Goal: Ask a question

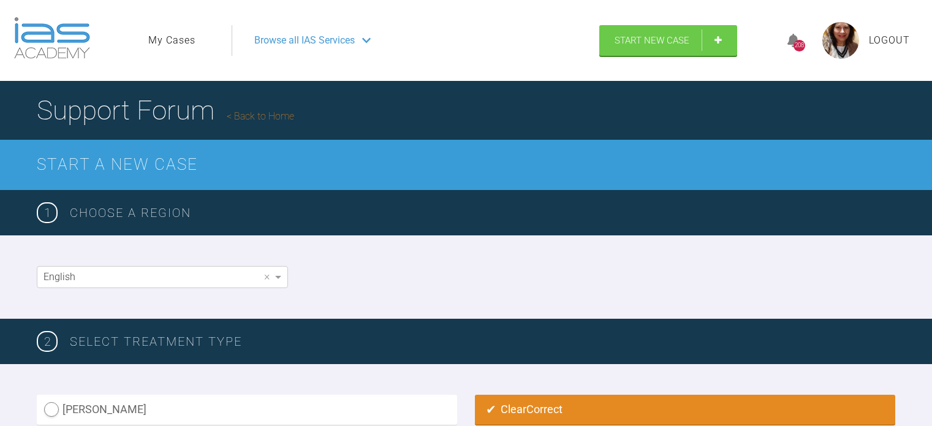
scroll to position [970, 0]
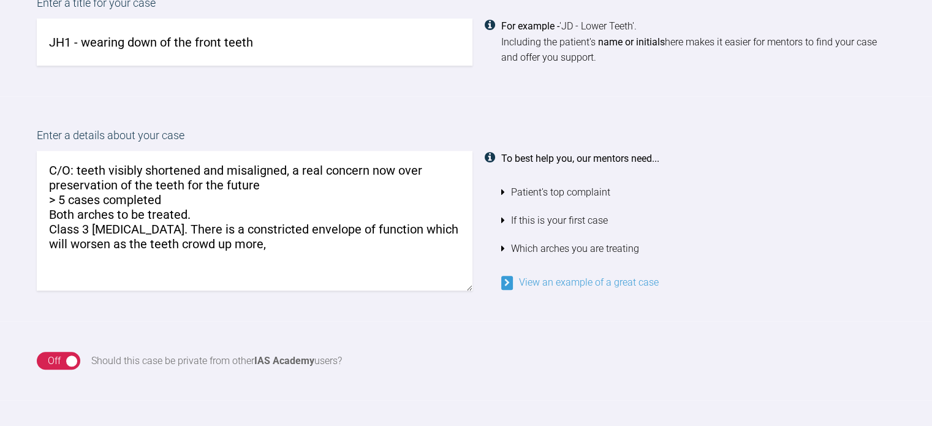
click at [228, 227] on textarea "C/O: teeth visibly shortened and misaligned, a real concern now over preservati…" at bounding box center [255, 221] width 436 height 140
click at [360, 240] on textarea "C/O: teeth visibly shortened and misaligned, a real concern now over preservati…" at bounding box center [255, 221] width 436 height 140
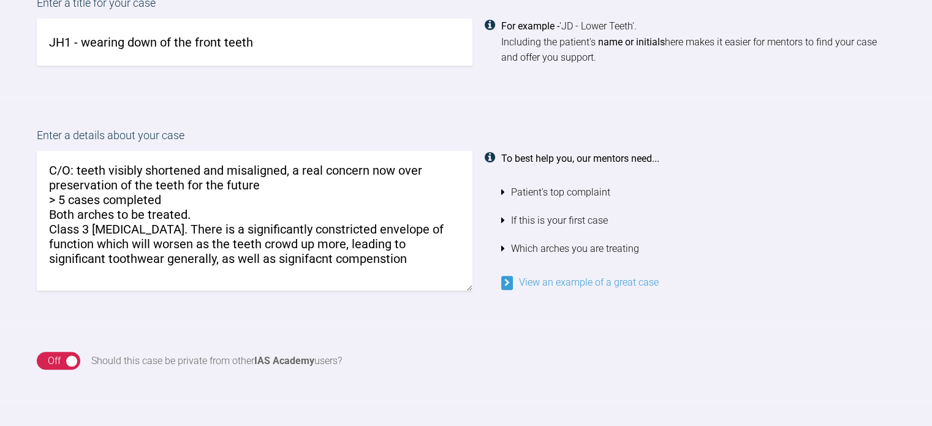
click at [347, 241] on textarea "C/O: teeth visibly shortened and misaligned, a real concern now over preservati…" at bounding box center [255, 221] width 436 height 140
click at [309, 256] on textarea "C/O: teeth visibly shortened and misaligned, a real concern now over preservati…" at bounding box center [255, 221] width 436 height 140
click at [387, 257] on textarea "C/O: teeth visibly shortened and misaligned, a real concern now over preservati…" at bounding box center [255, 221] width 436 height 140
click at [420, 257] on textarea "C/O: teeth visibly shortened and misaligned, a real concern now over preservati…" at bounding box center [255, 221] width 436 height 140
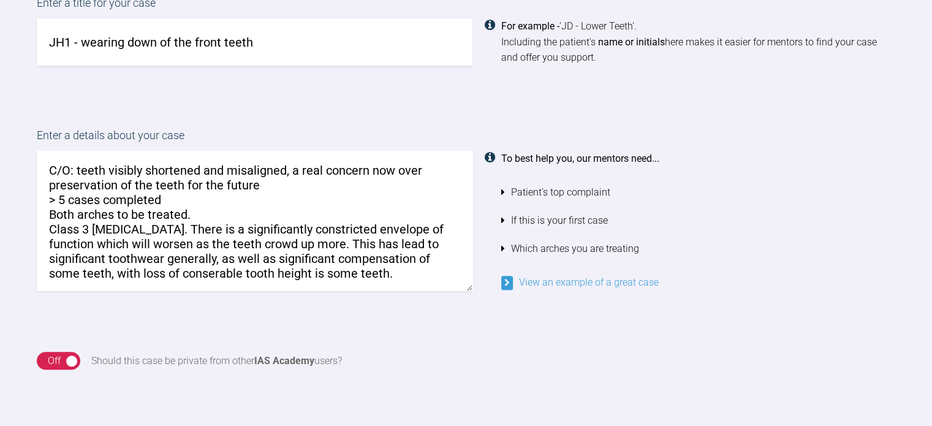
click at [208, 271] on textarea "C/O: teeth visibly shortened and misaligned, a real concern now over preservati…" at bounding box center [255, 221] width 436 height 140
drag, startPoint x: 208, startPoint y: 271, endPoint x: 330, endPoint y: 284, distance: 122.0
click at [221, 273] on textarea "C/O: teeth visibly shortened and misaligned, a real concern now over preservati…" at bounding box center [255, 221] width 436 height 140
click at [146, 260] on textarea "C/O: teeth visibly shortened and misaligned, a real concern now over preservati…" at bounding box center [255, 221] width 436 height 140
type textarea "C/O: teeth visibly shortened and misaligned, a real concern now over preservati…"
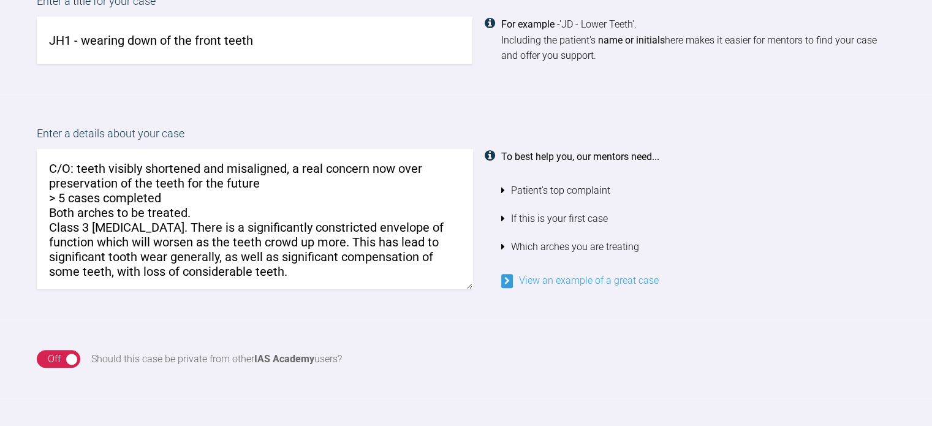
scroll to position [979, 0]
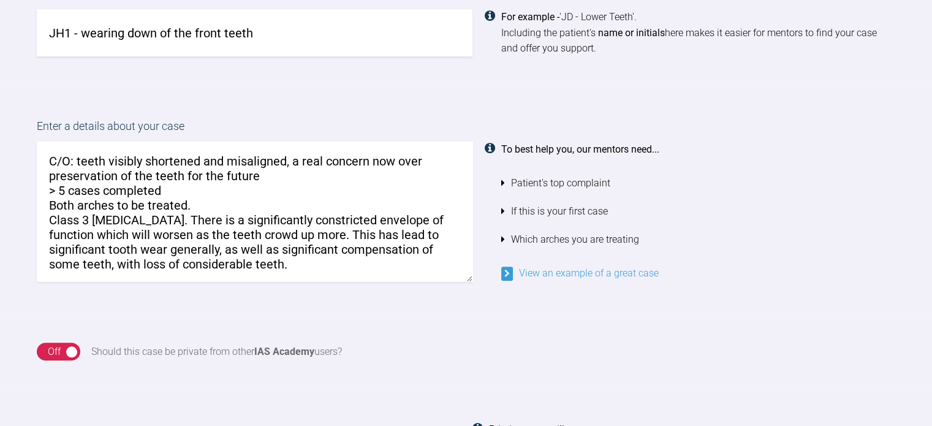
click at [311, 264] on textarea "C/O: teeth visibly shortened and misaligned, a real concern now over preservati…" at bounding box center [255, 212] width 436 height 140
drag, startPoint x: 311, startPoint y: 264, endPoint x: 48, endPoint y: 159, distance: 283.3
click at [48, 159] on textarea "C/O: teeth visibly shortened and misaligned, a real concern now over preservati…" at bounding box center [255, 212] width 436 height 140
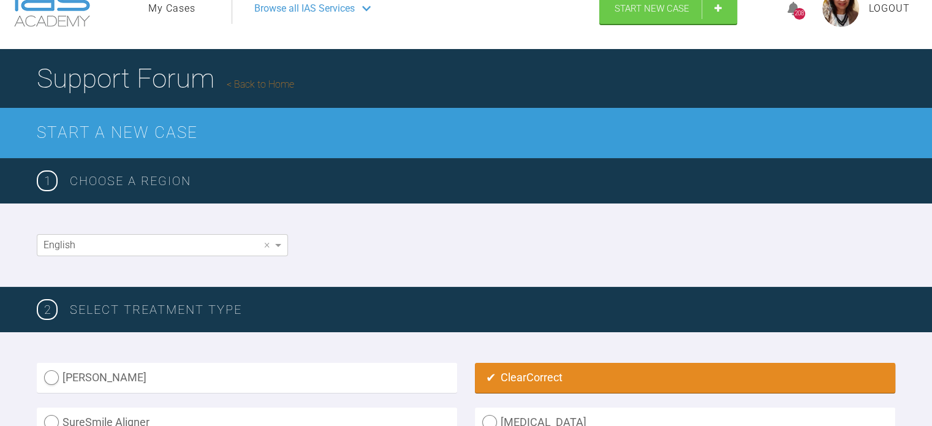
scroll to position [0, 0]
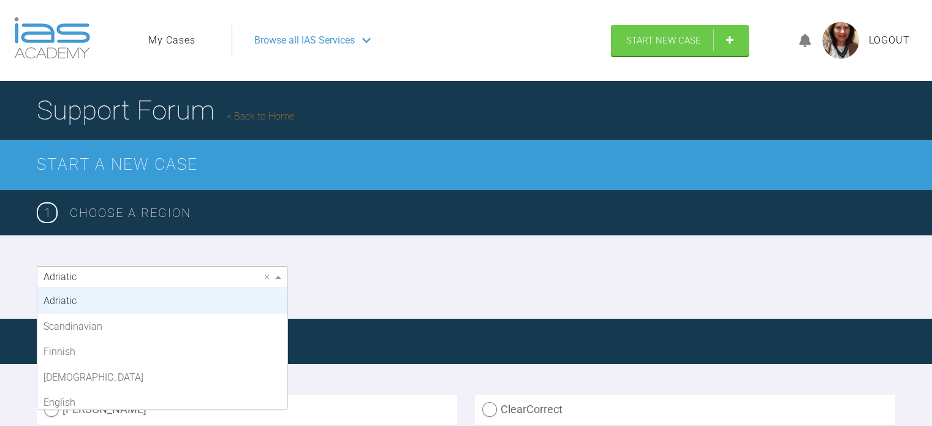
click at [279, 274] on span at bounding box center [279, 277] width 15 height 21
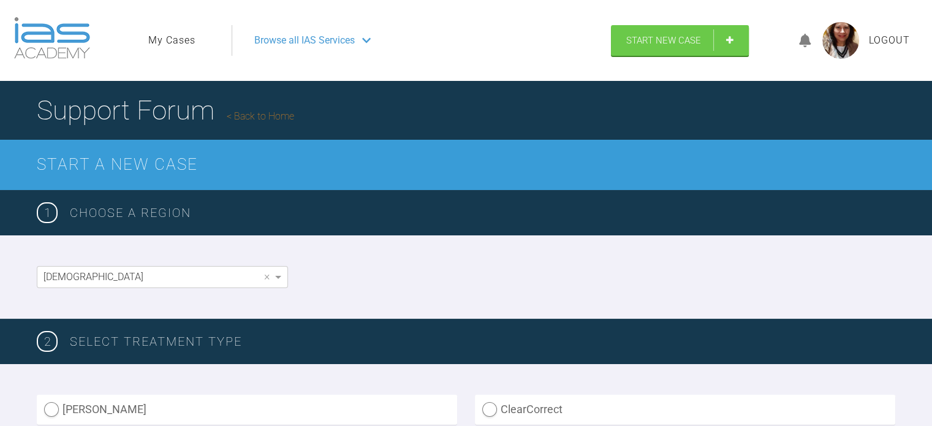
drag, startPoint x: 153, startPoint y: 369, endPoint x: 80, endPoint y: 264, distance: 128.0
click at [80, 264] on div "[DEMOGRAPHIC_DATA] ×" at bounding box center [466, 276] width 932 height 83
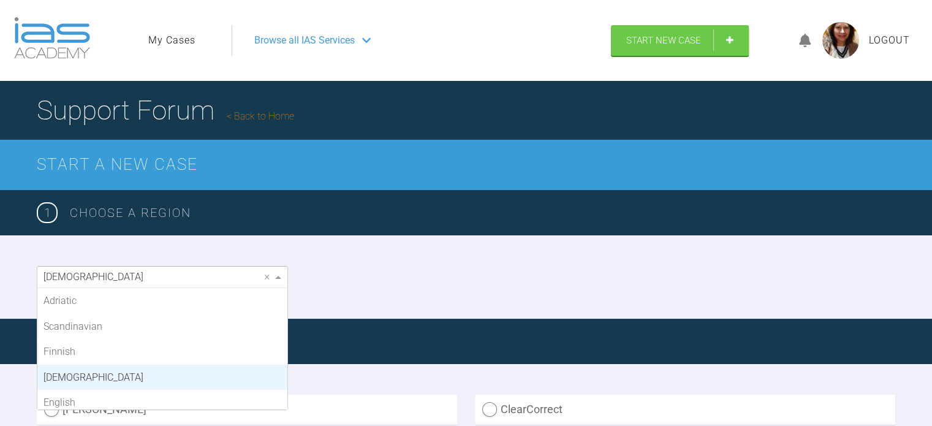
click at [284, 275] on span at bounding box center [279, 277] width 15 height 21
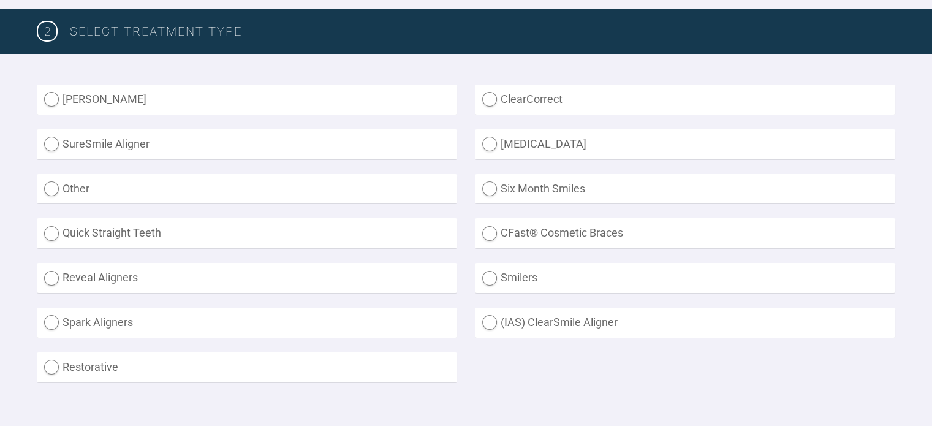
scroll to position [311, 0]
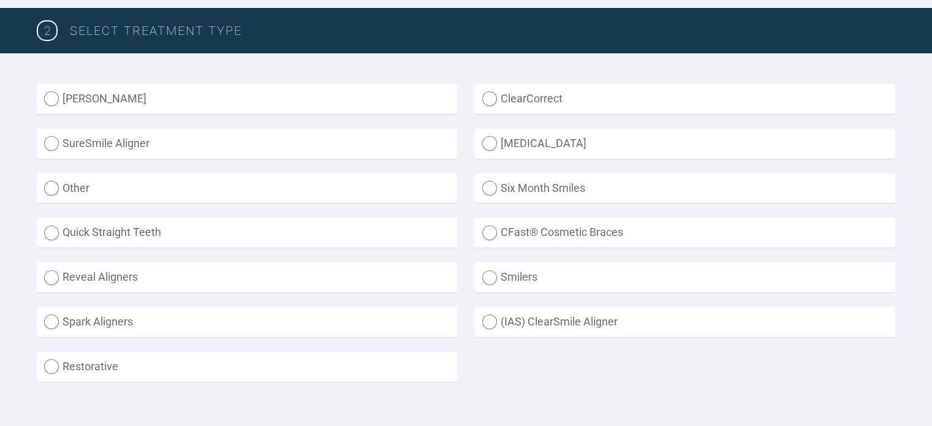
click at [489, 98] on label "ClearCorrect" at bounding box center [685, 99] width 420 height 30
radio input "true"
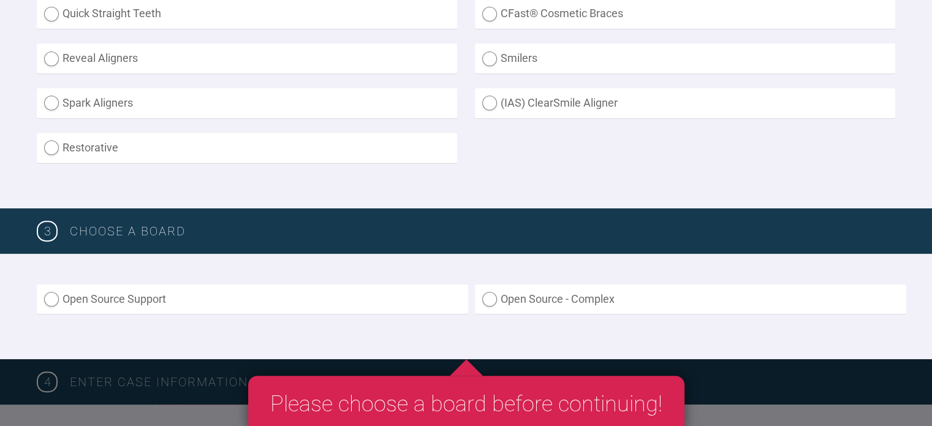
scroll to position [563, 0]
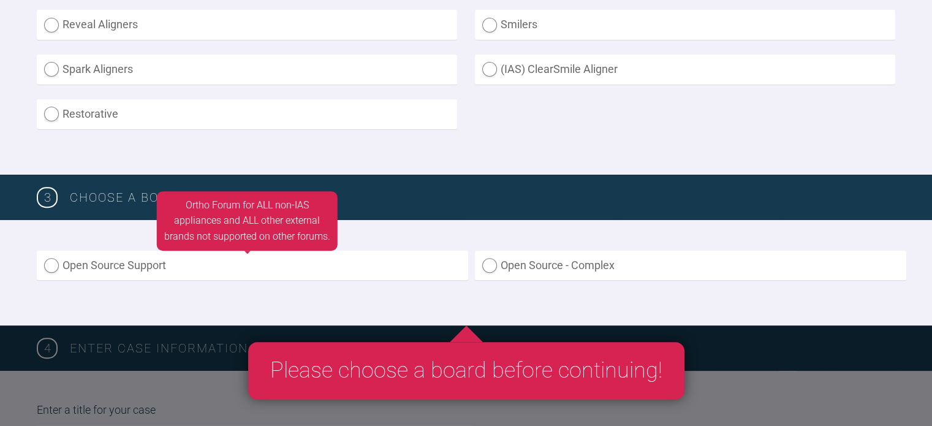
click at [51, 264] on label "Open Source Support" at bounding box center [252, 266] width 431 height 30
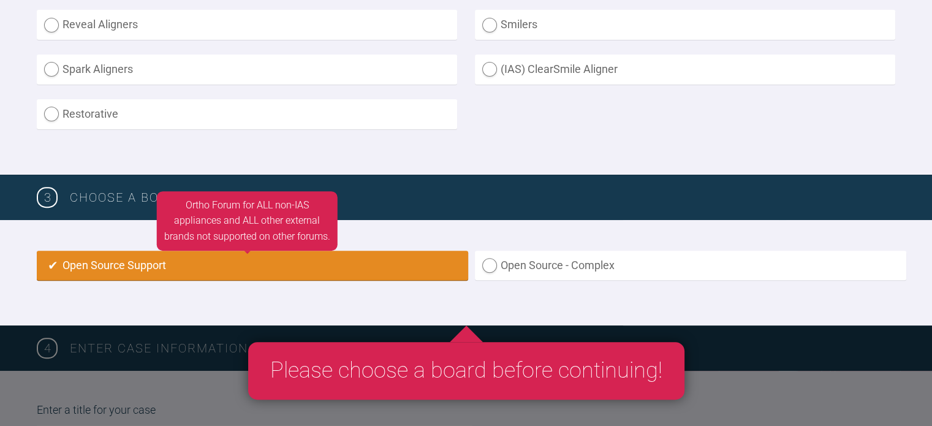
radio input "true"
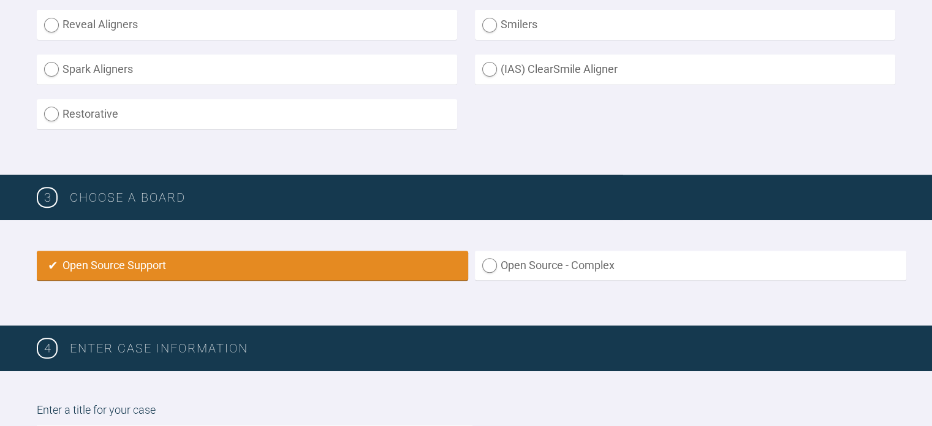
scroll to position [814, 0]
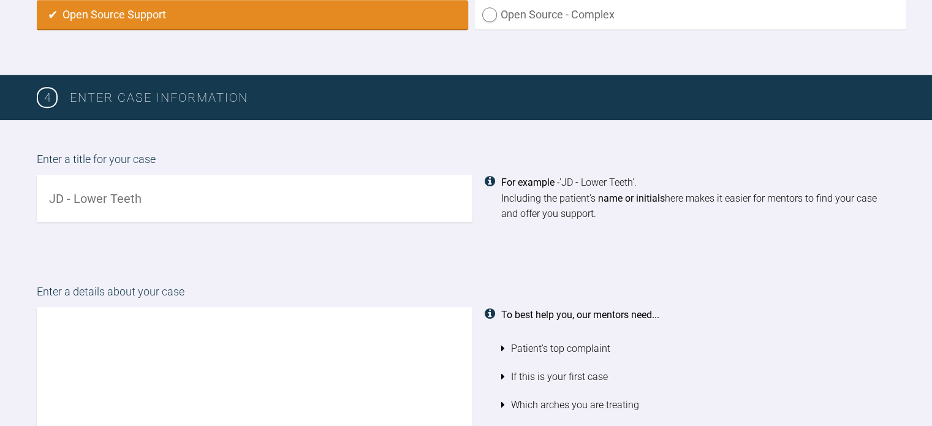
click at [192, 193] on input "text" at bounding box center [255, 198] width 436 height 47
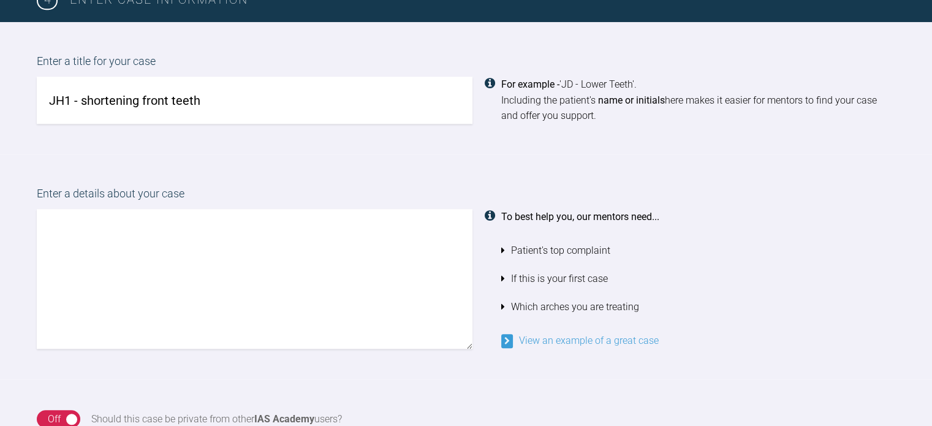
scroll to position [914, 0]
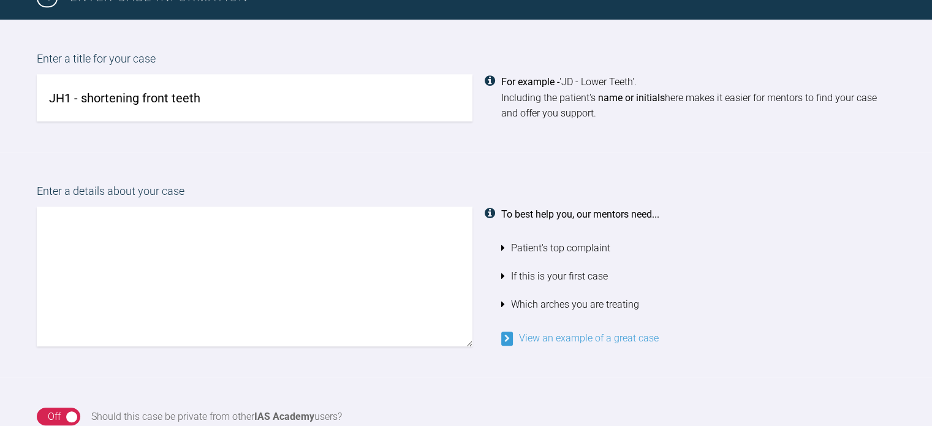
type input "JH1 - shortening front teeth"
click at [112, 233] on textarea at bounding box center [255, 277] width 436 height 140
paste textarea "C/O: teeth visibly shortened and misaligned, a real concern now over preservati…"
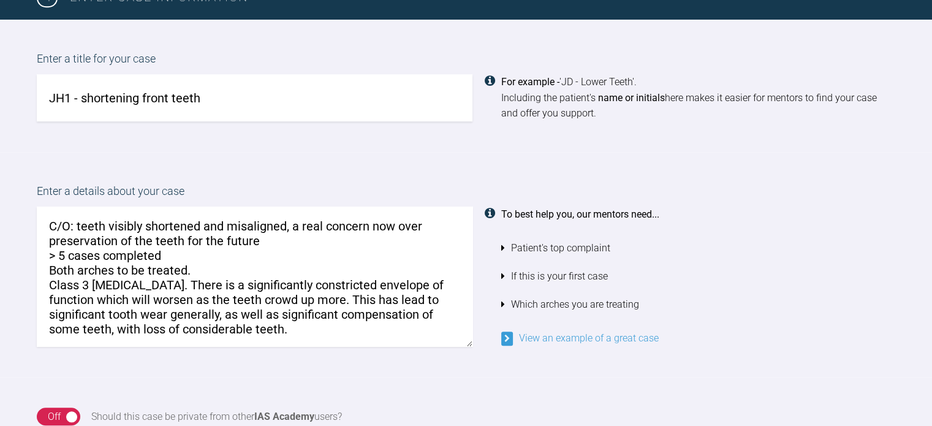
click at [284, 280] on textarea "C/O: teeth visibly shortened and misaligned, a real concern now over preservati…" at bounding box center [255, 277] width 436 height 140
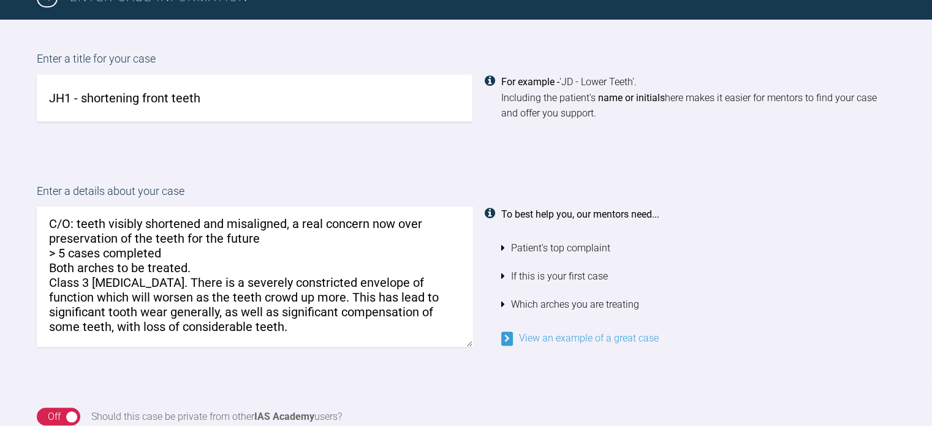
click at [272, 324] on textarea "C/O: teeth visibly shortened and misaligned, a real concern now over preservati…" at bounding box center [255, 277] width 436 height 140
click at [285, 325] on textarea "C/O: teeth visibly shortened and misaligned, a real concern now over preservati…" at bounding box center [255, 277] width 436 height 140
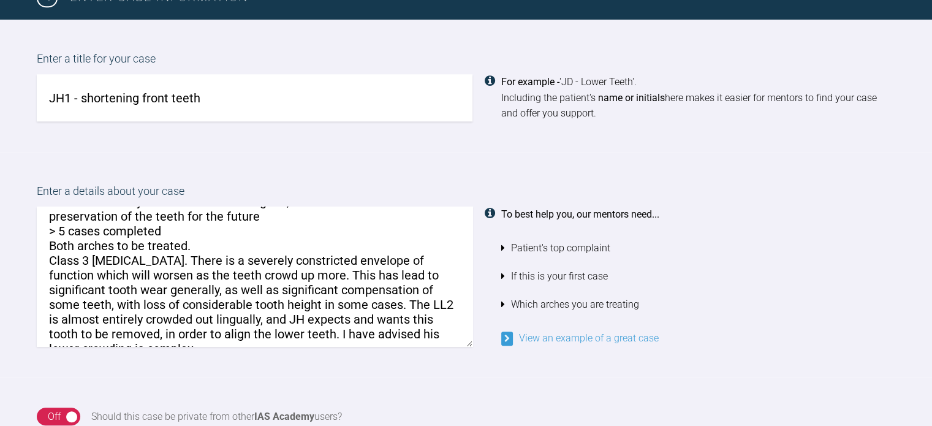
scroll to position [47, 0]
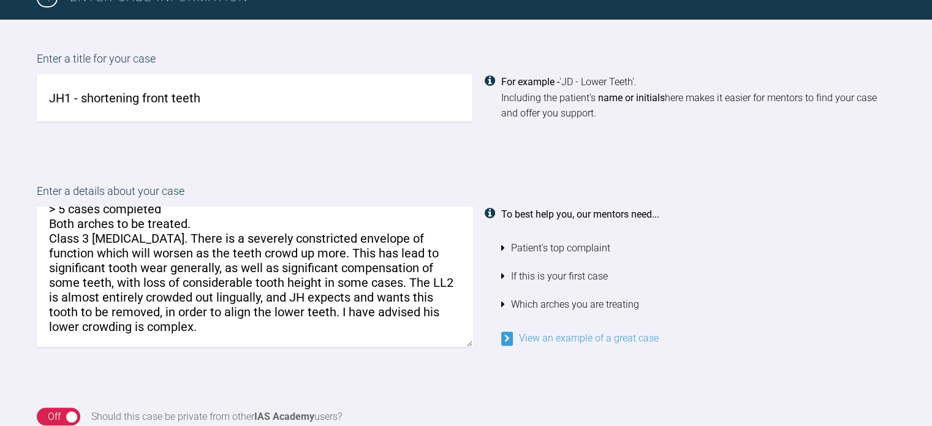
click at [409, 279] on textarea "C/O: teeth visibly shortened and misaligned, a real concern now over preservati…" at bounding box center [255, 277] width 436 height 140
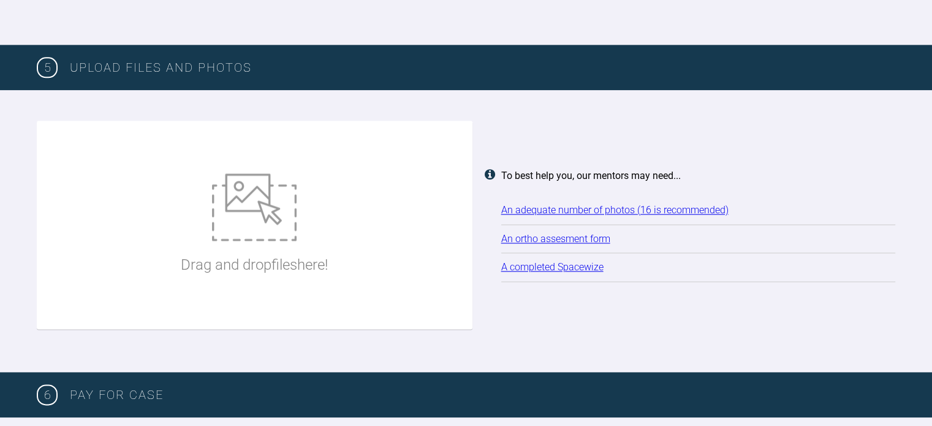
scroll to position [1490, 0]
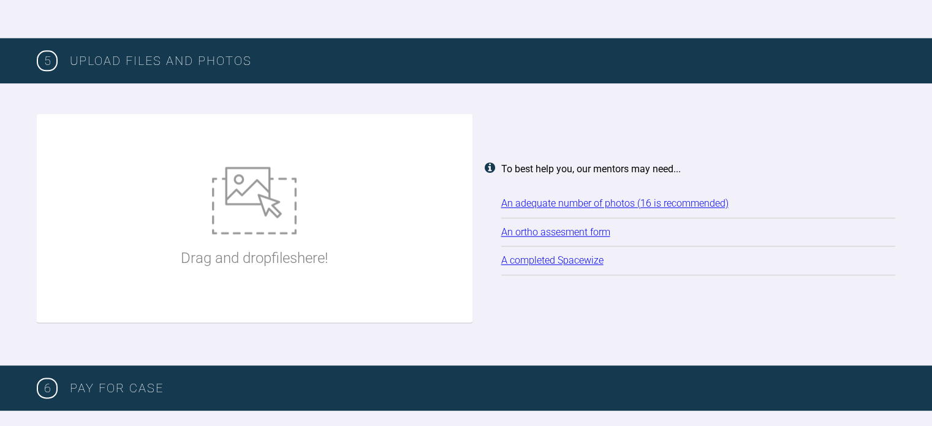
type textarea "C/O: teeth visibly shortened and misaligned, a real concern now over preservati…"
